Goal: Navigation & Orientation: Go to known website

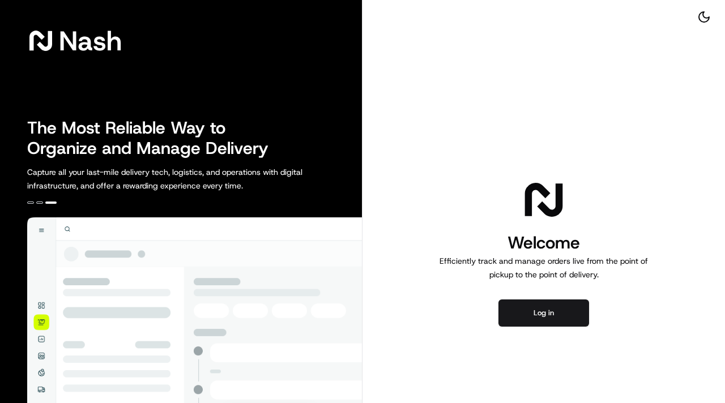
click at [546, 297] on div "Welcome Efficiently track and manage orders live from the point of pickup to th…" at bounding box center [544, 252] width 363 height 504
click at [535, 321] on button "Log in" at bounding box center [544, 313] width 91 height 27
